Goal: Task Accomplishment & Management: Complete application form

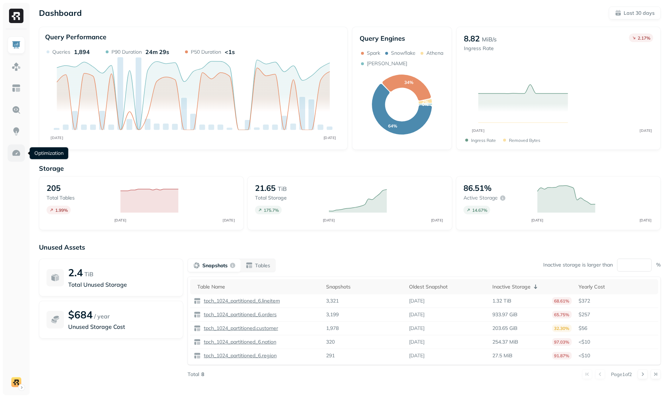
click at [14, 152] on img at bounding box center [16, 153] width 9 height 9
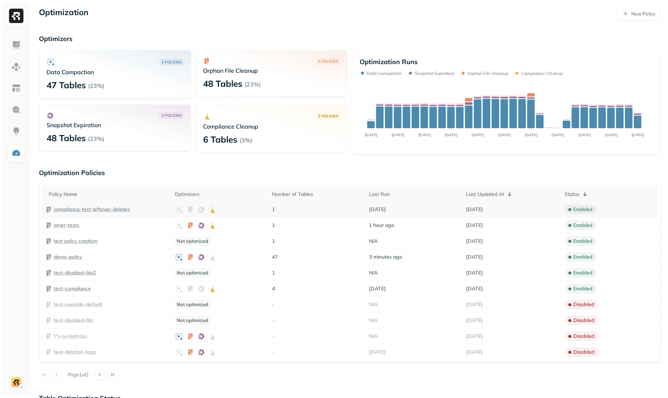
click at [96, 209] on p "compliance-test-leftover-deletes" at bounding box center [92, 209] width 76 height 7
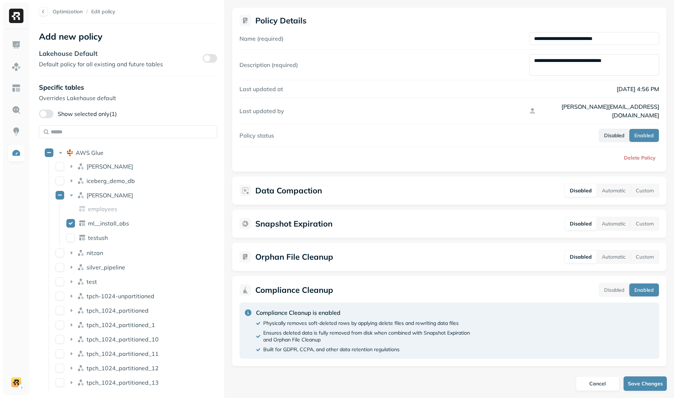
click at [611, 131] on button "Disabled" at bounding box center [614, 135] width 30 height 13
click at [124, 182] on span "iceberg_demo_db" at bounding box center [111, 180] width 48 height 7
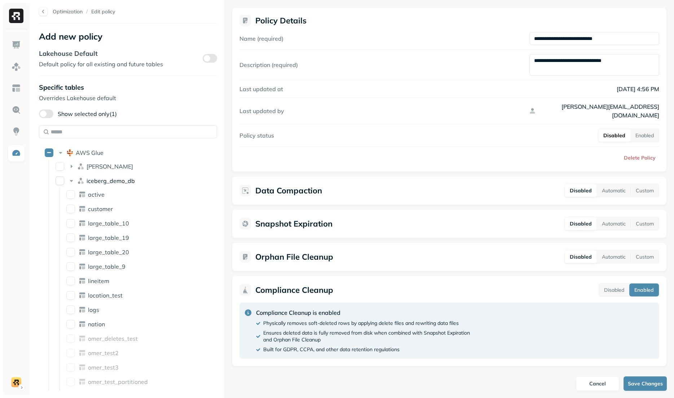
click at [102, 183] on span "iceberg_demo_db" at bounding box center [111, 180] width 48 height 7
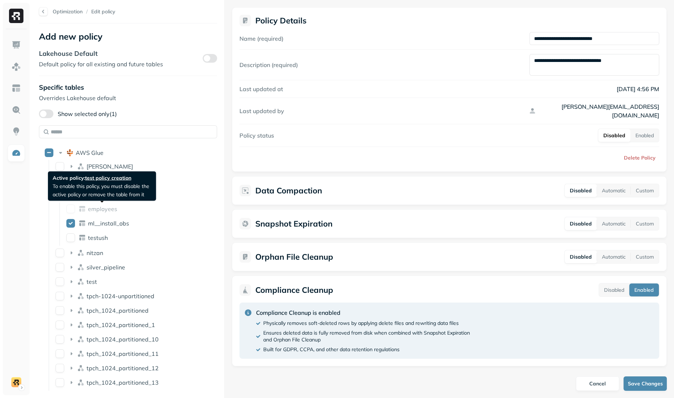
click at [102, 180] on span "test policy creation" at bounding box center [108, 178] width 46 height 8
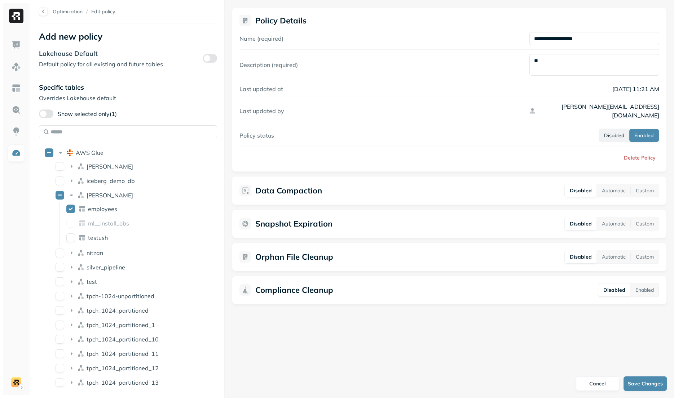
click at [608, 129] on button "Disabled" at bounding box center [614, 135] width 30 height 13
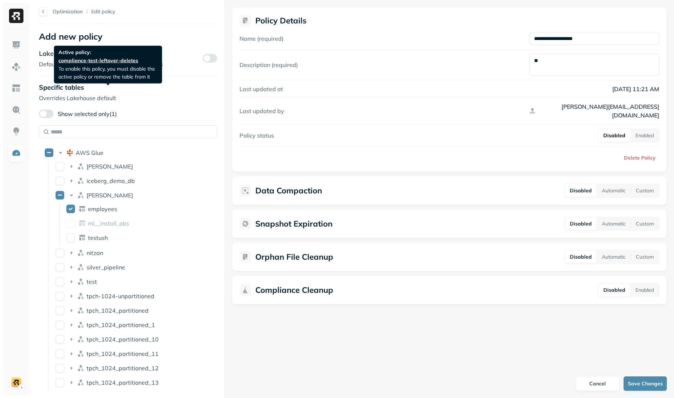
scroll to position [132, 0]
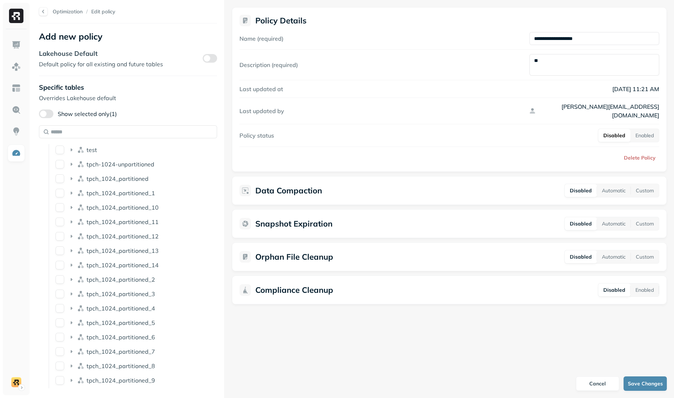
click at [128, 287] on ul "[PERSON_NAME] iceberg_demo_db [PERSON_NAME] employees ml__install_obs testush n…" at bounding box center [123, 208] width 149 height 361
click at [131, 283] on span "tpch_1024_partitioned_2" at bounding box center [121, 279] width 69 height 7
click at [131, 282] on span "tpch_1024_partitioned_2" at bounding box center [121, 279] width 69 height 7
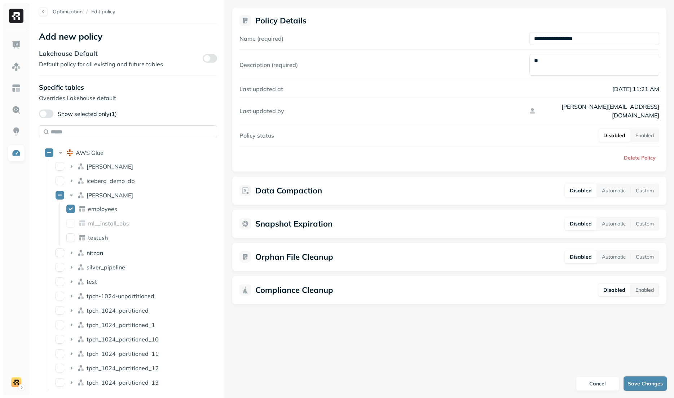
click at [106, 250] on div "nitzan" at bounding box center [125, 253] width 145 height 12
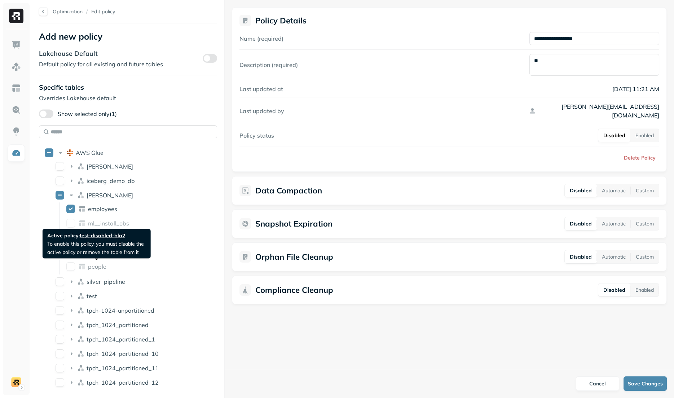
click at [100, 268] on span "people" at bounding box center [97, 266] width 18 height 7
click at [108, 269] on div "people" at bounding box center [102, 266] width 28 height 7
click at [107, 267] on div "people" at bounding box center [129, 267] width 133 height 12
click at [111, 269] on icon at bounding box center [112, 266] width 7 height 7
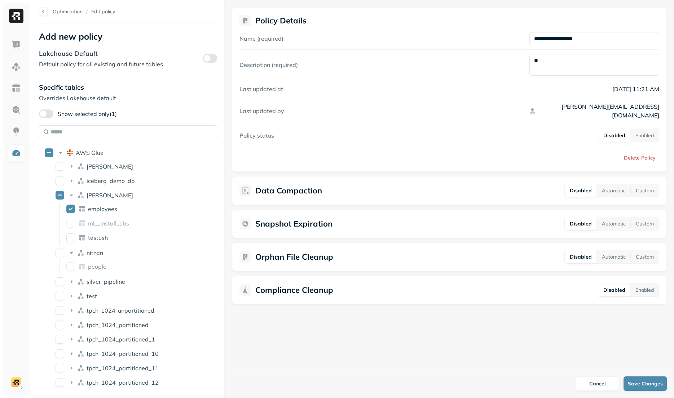
click at [123, 269] on div "people" at bounding box center [129, 267] width 133 height 12
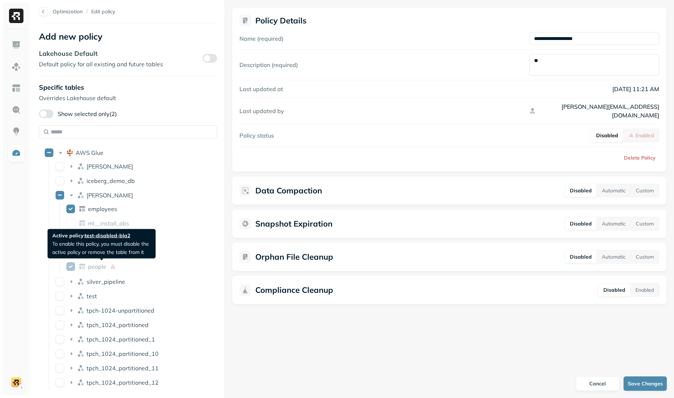
click at [103, 266] on span "people" at bounding box center [97, 266] width 18 height 7
click at [100, 269] on span "people" at bounding box center [97, 266] width 18 height 7
click at [106, 269] on div "people" at bounding box center [102, 266] width 28 height 7
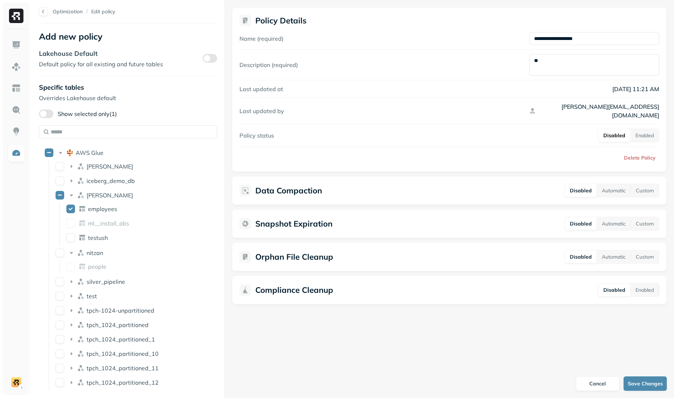
click at [106, 269] on div "people" at bounding box center [129, 267] width 133 height 12
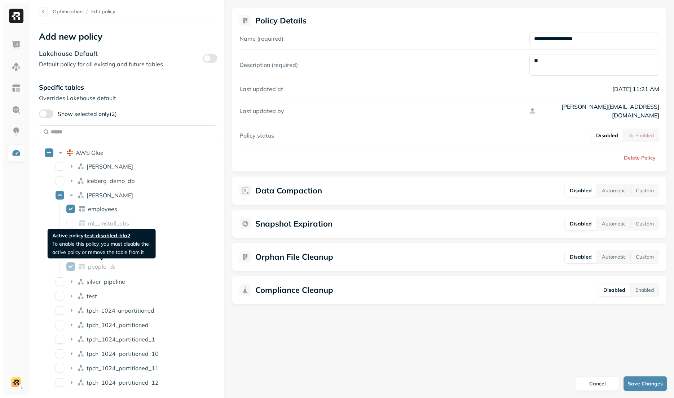
click at [113, 268] on icon at bounding box center [112, 267] width 5 height 5
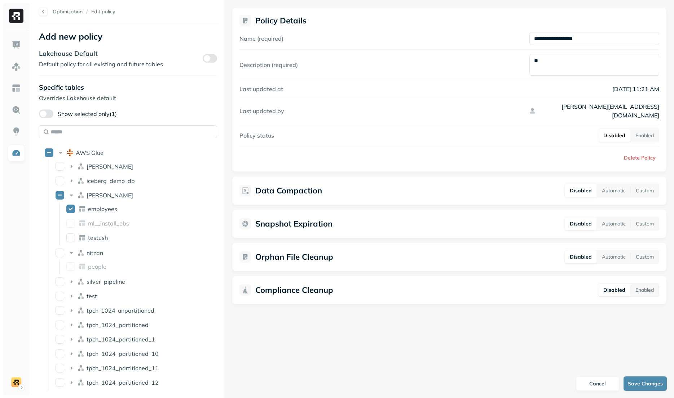
click at [113, 268] on div "people" at bounding box center [129, 267] width 133 height 12
click at [75, 222] on div "ml__install_obs" at bounding box center [129, 224] width 133 height 12
click at [73, 223] on button "ml__install_obs" at bounding box center [70, 223] width 9 height 9
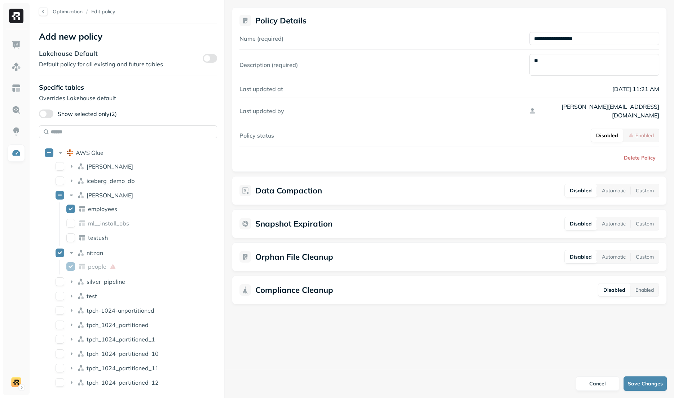
click at [71, 222] on button "ml__install_obs" at bounding box center [70, 223] width 9 height 9
click at [74, 223] on button "ml__install_obs" at bounding box center [70, 223] width 9 height 9
click at [68, 223] on button "ml__install_obs" at bounding box center [70, 223] width 9 height 9
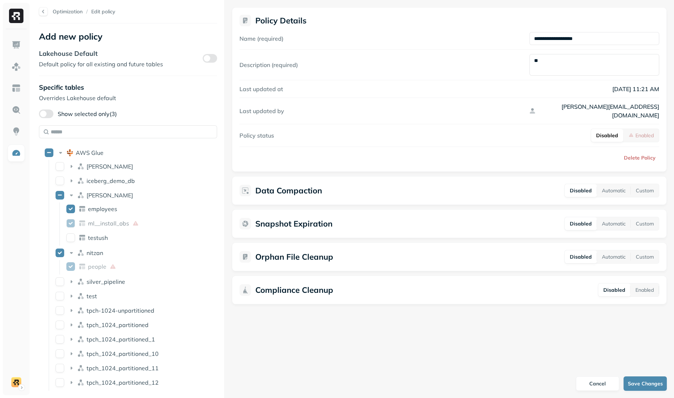
click at [68, 223] on button "ml__install_obs" at bounding box center [70, 223] width 9 height 9
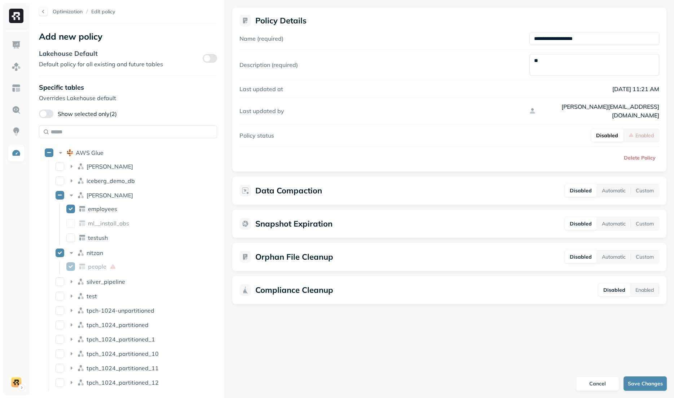
click at [68, 223] on button "ml__install_obs" at bounding box center [70, 223] width 9 height 9
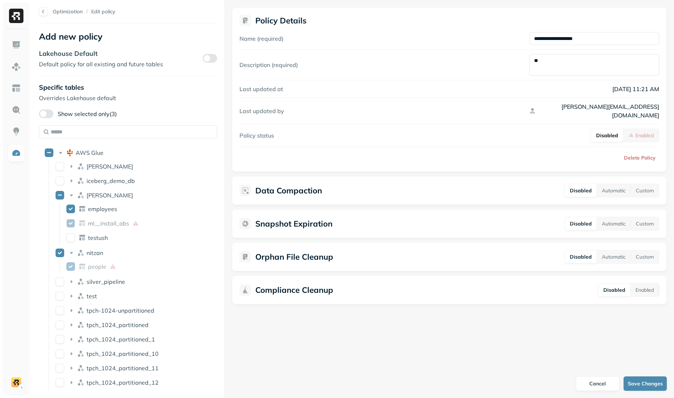
click at [68, 223] on button "ml__install_obs" at bounding box center [70, 223] width 9 height 9
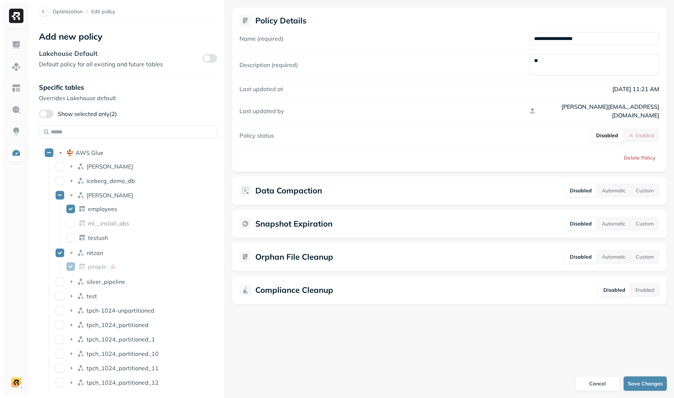
click at [68, 223] on button "ml__install_obs" at bounding box center [70, 223] width 9 height 9
click at [45, 12] on div at bounding box center [43, 11] width 9 height 9
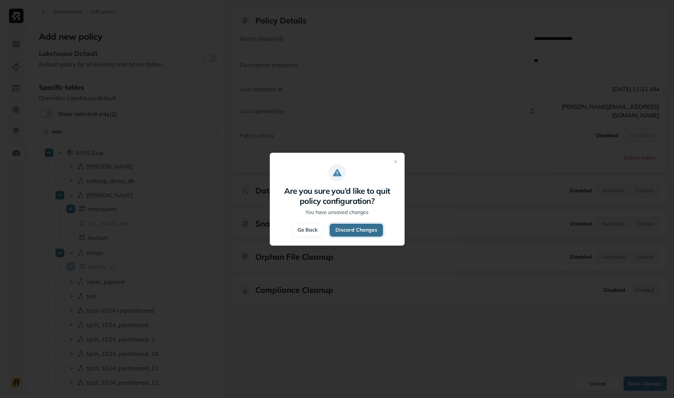
click at [349, 232] on button "Discard Changes" at bounding box center [356, 230] width 53 height 13
click at [343, 233] on button "Discard Changes" at bounding box center [356, 230] width 53 height 13
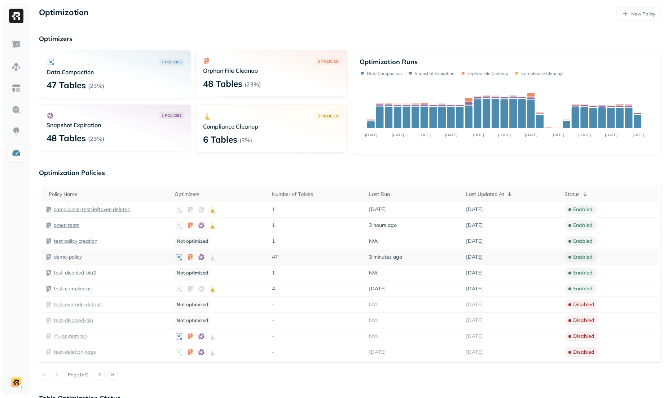
click at [78, 256] on p "demo-policy" at bounding box center [68, 257] width 28 height 7
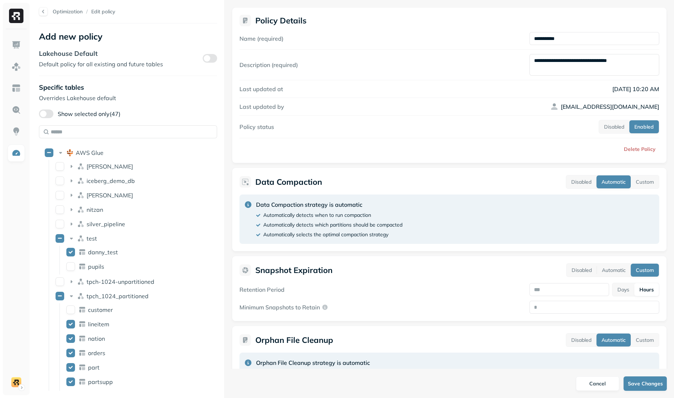
click at [47, 14] on div at bounding box center [43, 11] width 9 height 9
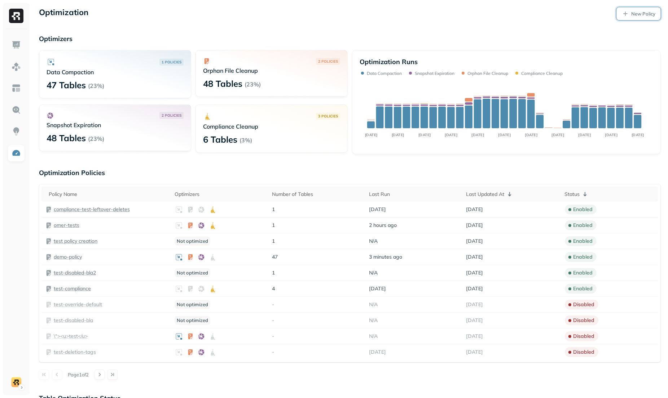
click at [637, 13] on p "New Policy" at bounding box center [643, 13] width 24 height 7
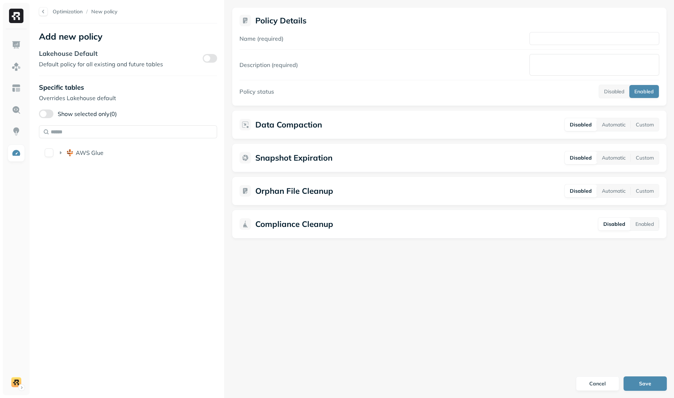
click at [201, 55] on div "Lakehouse Default Default policy for all existing and future tables" at bounding box center [128, 58] width 178 height 19
click at [207, 57] on button "button" at bounding box center [210, 58] width 14 height 9
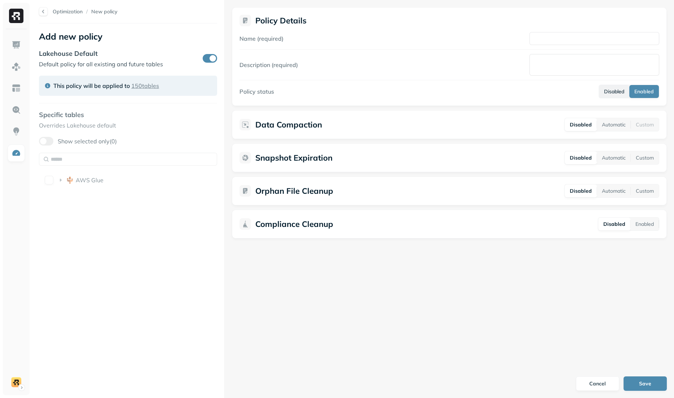
click at [611, 93] on button "Disabled" at bounding box center [614, 91] width 30 height 13
drag, startPoint x: 73, startPoint y: 175, endPoint x: 88, endPoint y: 180, distance: 15.1
click at [73, 175] on div "Optimization / New policy Add new policy Lakehouse Default Default policy for a…" at bounding box center [128, 199] width 193 height 398
click at [649, 93] on button "Enabled" at bounding box center [644, 91] width 28 height 13
click at [620, 93] on button "Disabled" at bounding box center [614, 91] width 30 height 13
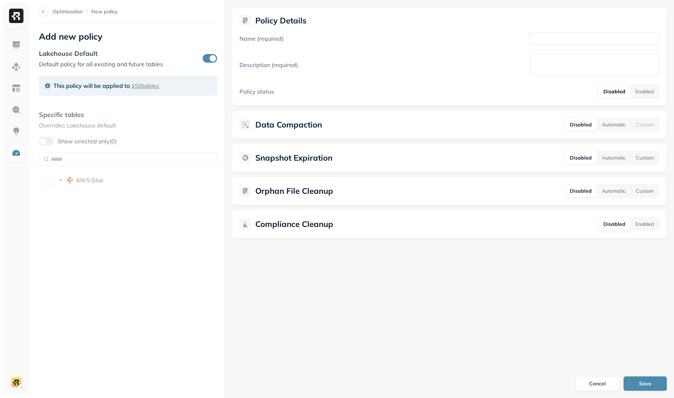
click at [172, 158] on div "Optimization / New policy Add new policy Lakehouse Default Default policy for a…" at bounding box center [128, 199] width 193 height 398
click at [82, 184] on div "Optimization / New policy Add new policy Lakehouse Default Default policy for a…" at bounding box center [128, 199] width 193 height 398
click at [206, 58] on button "button" at bounding box center [210, 58] width 14 height 9
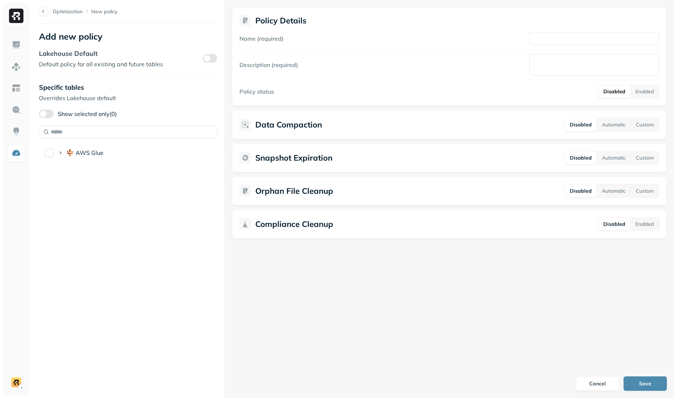
drag, startPoint x: 76, startPoint y: 165, endPoint x: 85, endPoint y: 154, distance: 13.8
click at [79, 162] on div "Optimization / New policy Add new policy Lakehouse Default Default policy for a…" at bounding box center [128, 199] width 193 height 398
click at [85, 154] on span "AWS Glue" at bounding box center [90, 152] width 28 height 7
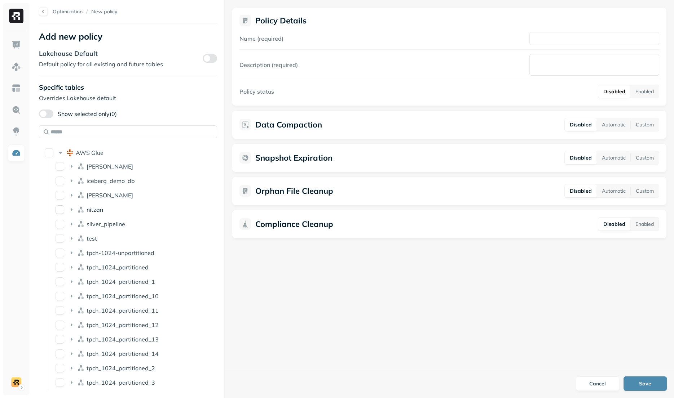
click at [98, 208] on span "nitzan" at bounding box center [95, 209] width 17 height 7
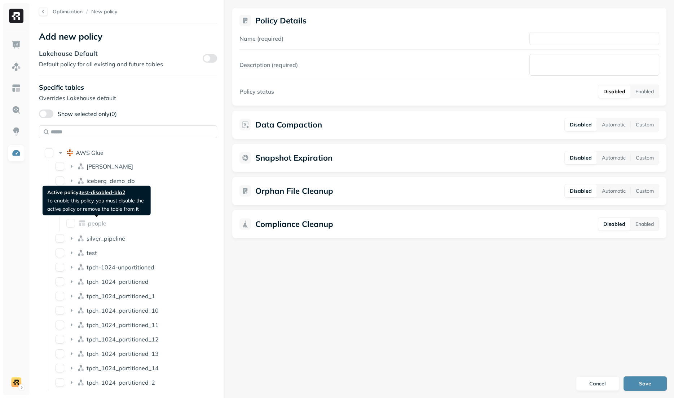
click at [102, 224] on span "people" at bounding box center [97, 223] width 18 height 7
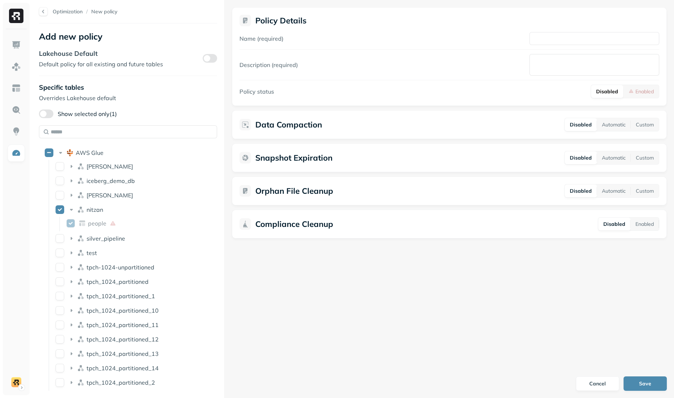
click at [102, 224] on span "people" at bounding box center [97, 223] width 18 height 7
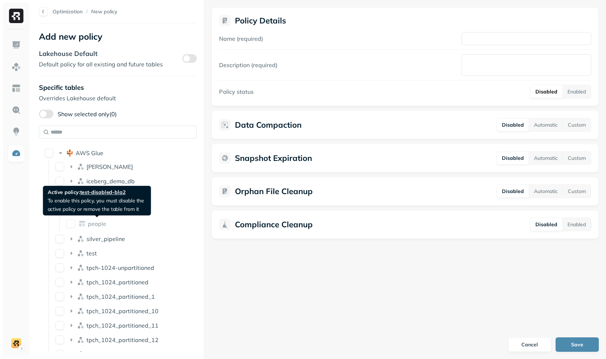
click at [98, 226] on span "people" at bounding box center [97, 223] width 18 height 7
click at [98, 224] on span "people" at bounding box center [97, 223] width 18 height 7
